Goal: Information Seeking & Learning: Check status

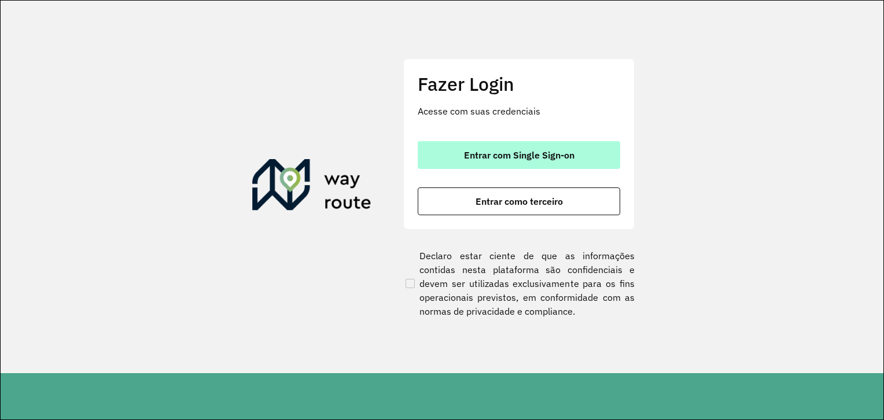
click at [579, 165] on button "Entrar com Single Sign-on" at bounding box center [519, 155] width 203 height 28
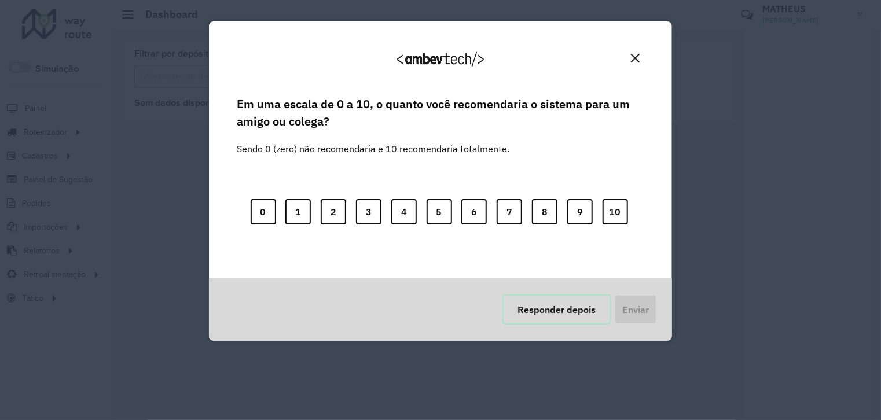
click at [565, 310] on button "Responder depois" at bounding box center [556, 310] width 108 height 30
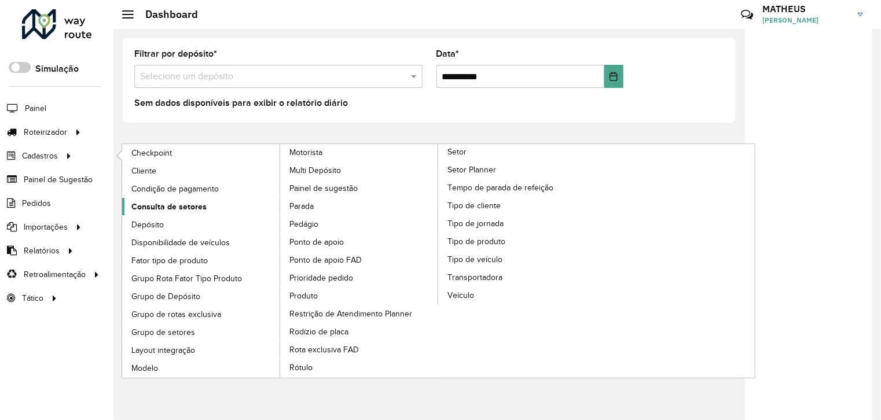
click at [174, 209] on span "Consulta de setores" at bounding box center [168, 207] width 75 height 12
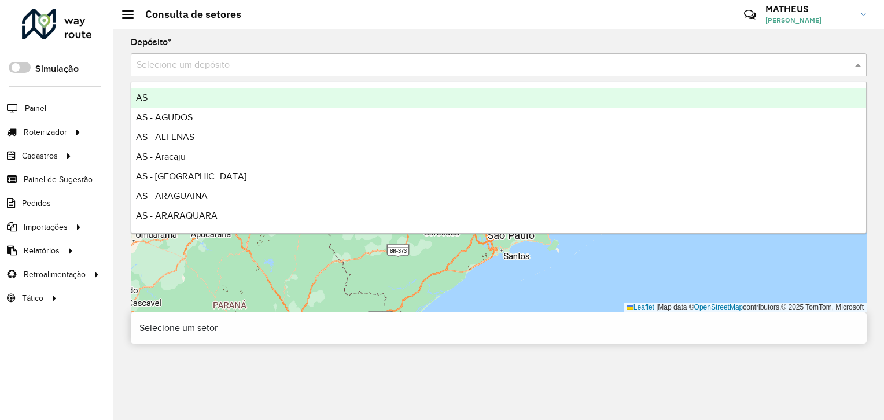
click at [330, 73] on div "Selecione um depósito" at bounding box center [499, 64] width 736 height 23
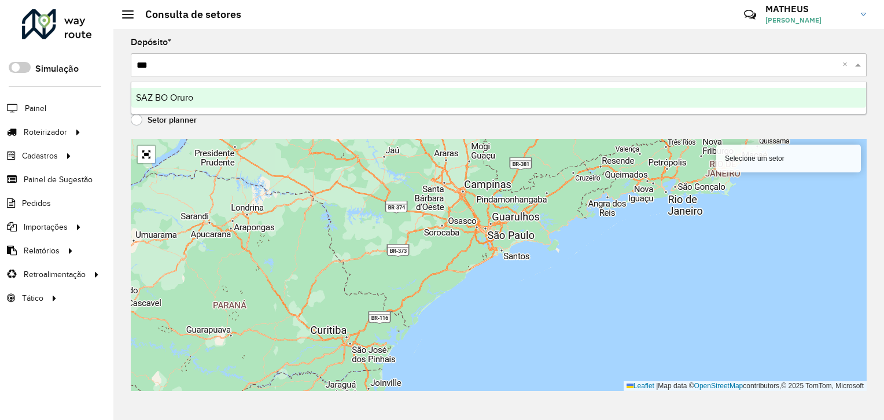
type input "****"
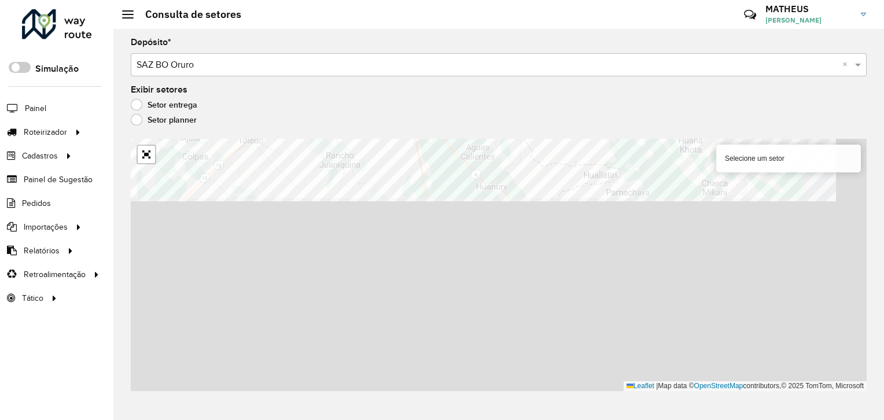
click at [384, 80] on div "Depósito * Selecione um depósito × SAZ BO Oruro × Exibir setores Setor entrega …" at bounding box center [498, 224] width 771 height 391
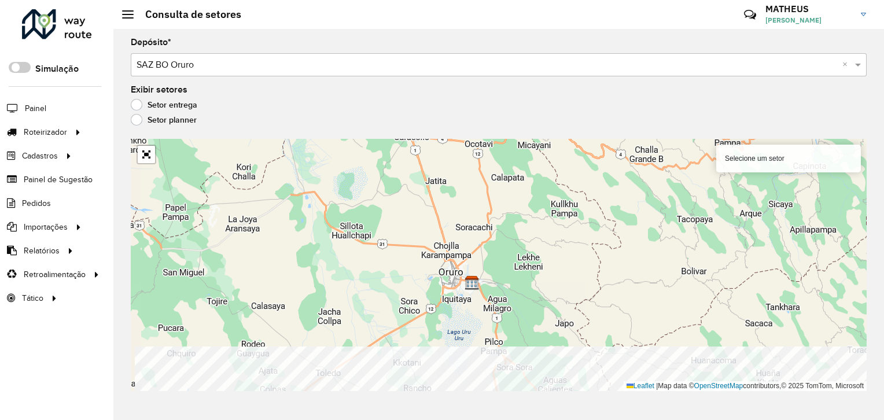
click at [543, 410] on div "Depósito * Selecione um depósito × SAZ BO Oruro × Exibir setores Setor entrega …" at bounding box center [498, 224] width 771 height 391
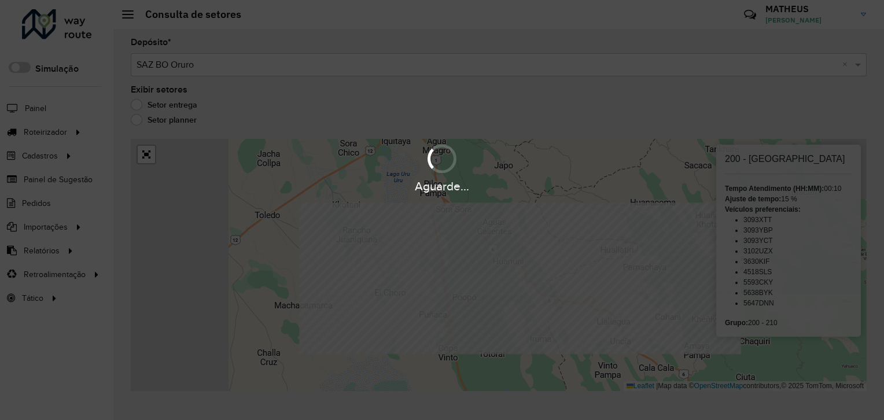
click at [344, 314] on div "Aguarde..." at bounding box center [442, 210] width 884 height 420
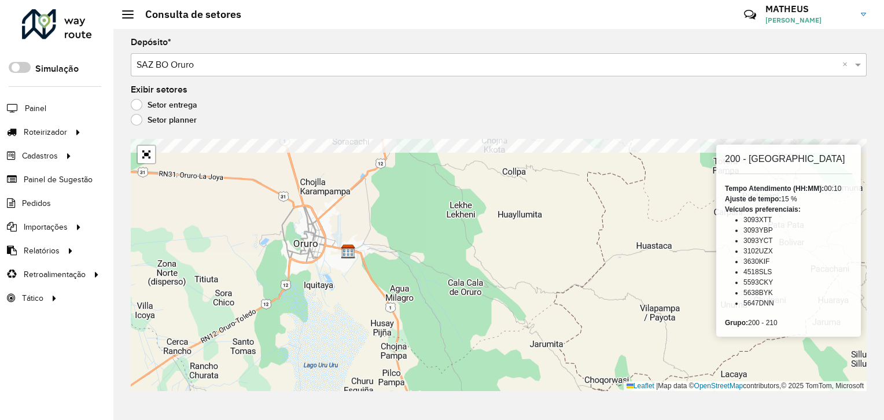
click at [359, 82] on div "Depósito * Selecione um depósito × SAZ BO Oruro × Exibir setores Setor entrega …" at bounding box center [498, 224] width 771 height 391
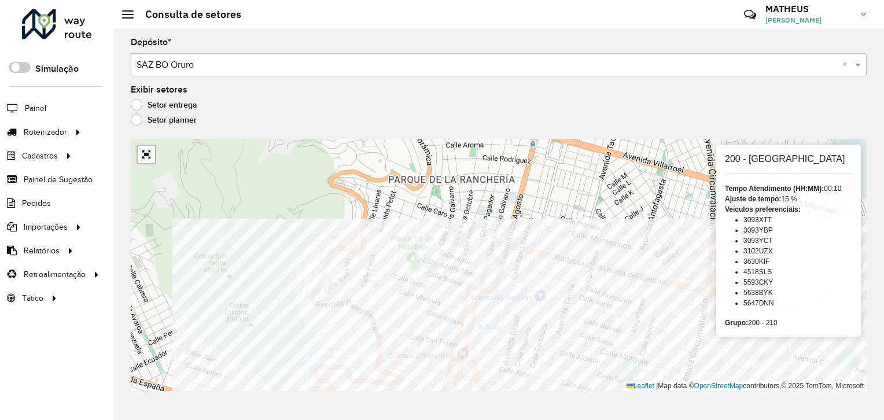
click at [551, 419] on html "Aguarde... Pop-up bloqueado! Seu navegador bloqueou automáticamente a abertura …" at bounding box center [442, 210] width 884 height 420
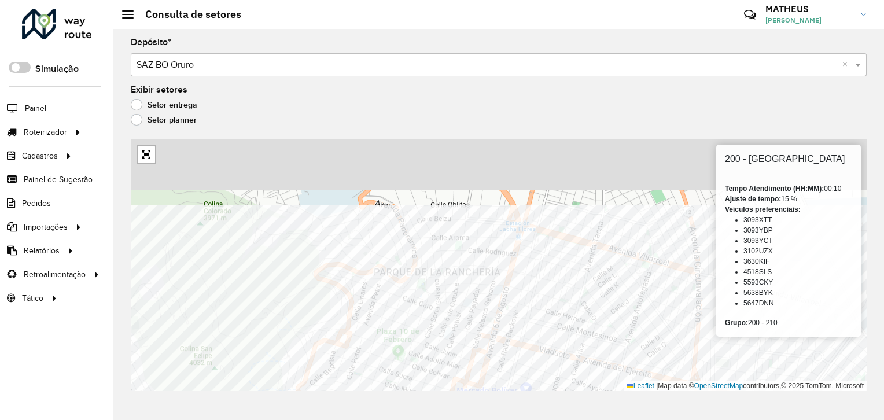
click at [257, 392] on div "Depósito * Selecione um depósito × SAZ BO Oruro × Exibir setores Setor entrega …" at bounding box center [498, 224] width 771 height 391
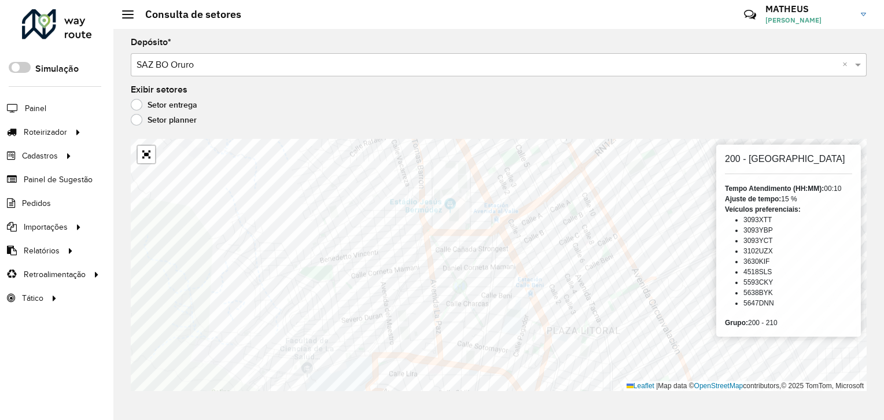
click at [60, 419] on html "Aguarde... Pop-up bloqueado! Seu navegador bloqueou automáticamente a abertura …" at bounding box center [442, 210] width 884 height 420
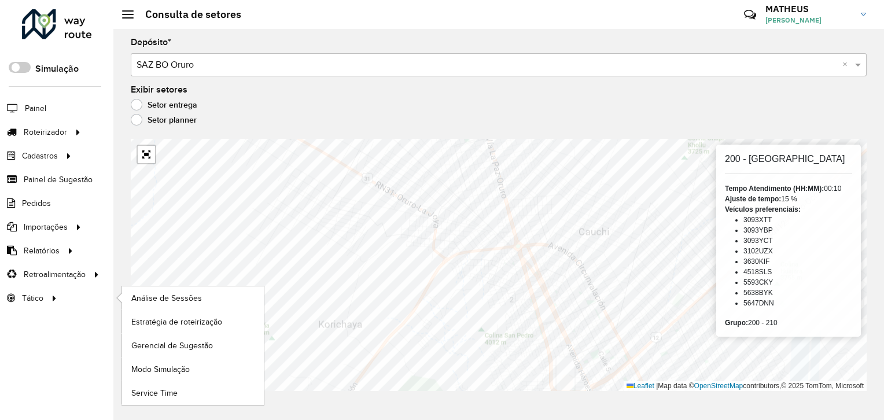
click at [104, 294] on div "Roteirizador AmbevTech Simulação Painel Roteirizador Entregas Vendas Cadastros …" at bounding box center [442, 210] width 884 height 420
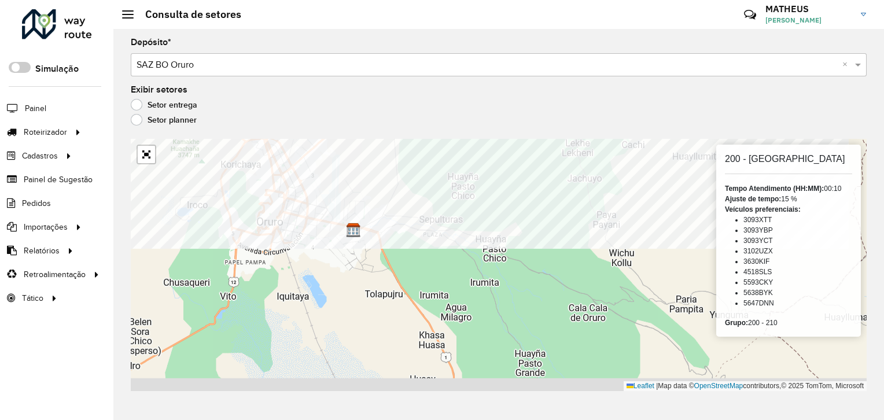
click at [362, 132] on div "Depósito * Selecione um depósito × SAZ BO Oruro × Exibir setores Setor entrega …" at bounding box center [498, 224] width 771 height 391
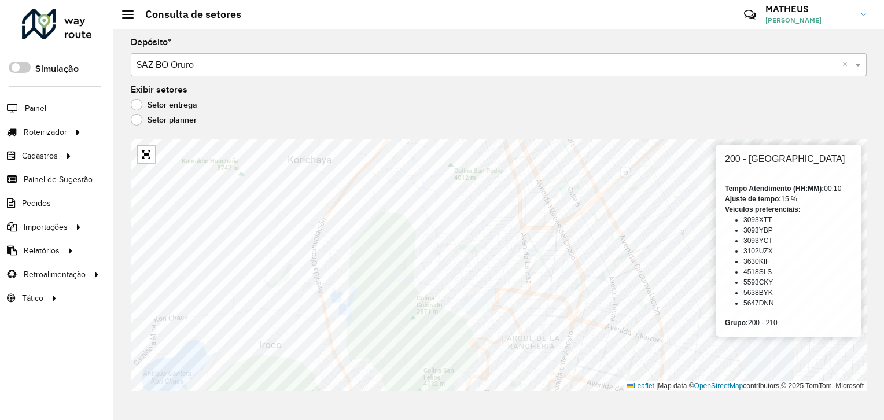
click at [32, 95] on div "Roteirizador AmbevTech Simulação Painel Roteirizador Entregas Vendas Cadastros …" at bounding box center [442, 210] width 884 height 420
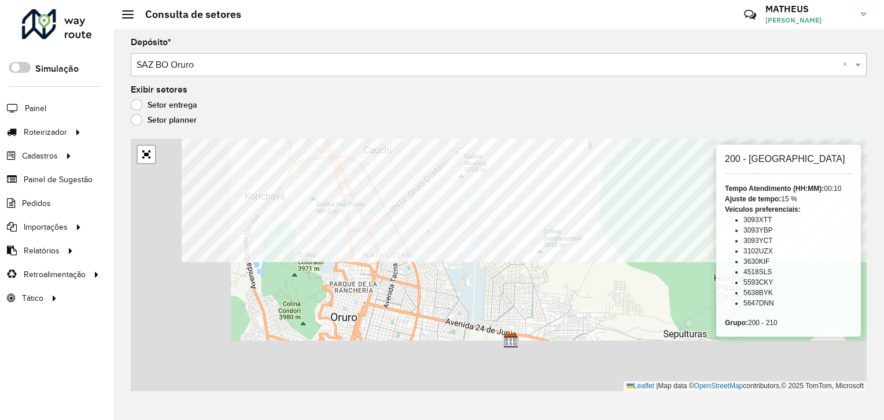
click at [569, 108] on formly-group "Depósito * Selecione um depósito × SAZ BO Oruro × Exibir setores Setor entrega …" at bounding box center [499, 214] width 736 height 353
